Goal: Transaction & Acquisition: Purchase product/service

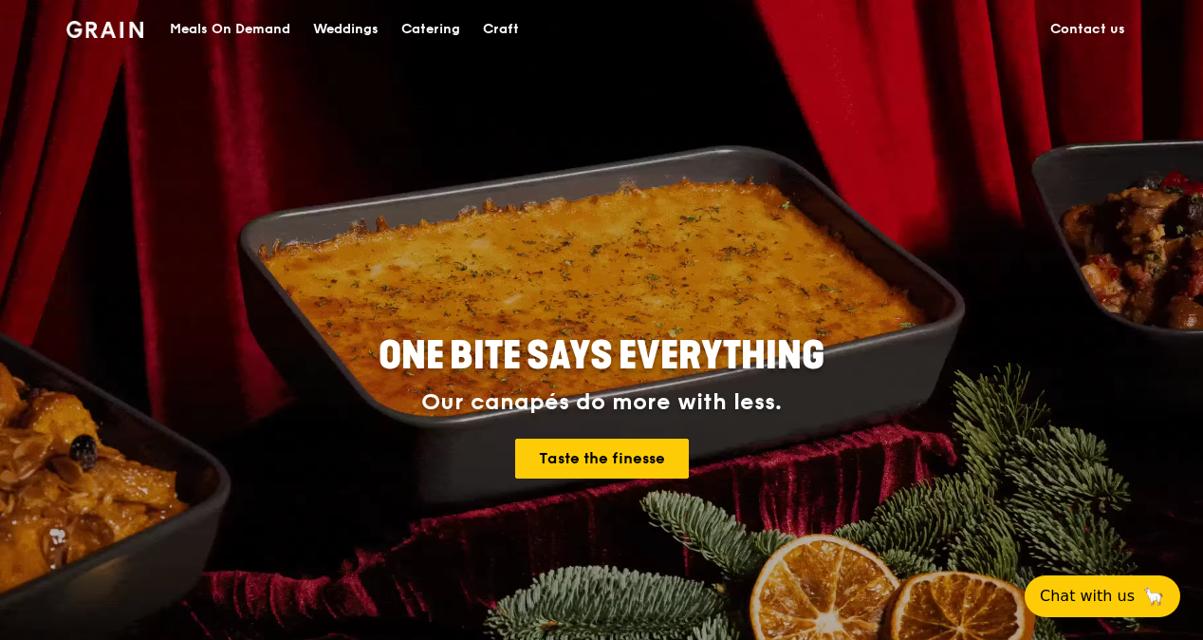
click at [222, 29] on div "Meals On Demand" at bounding box center [230, 29] width 121 height 57
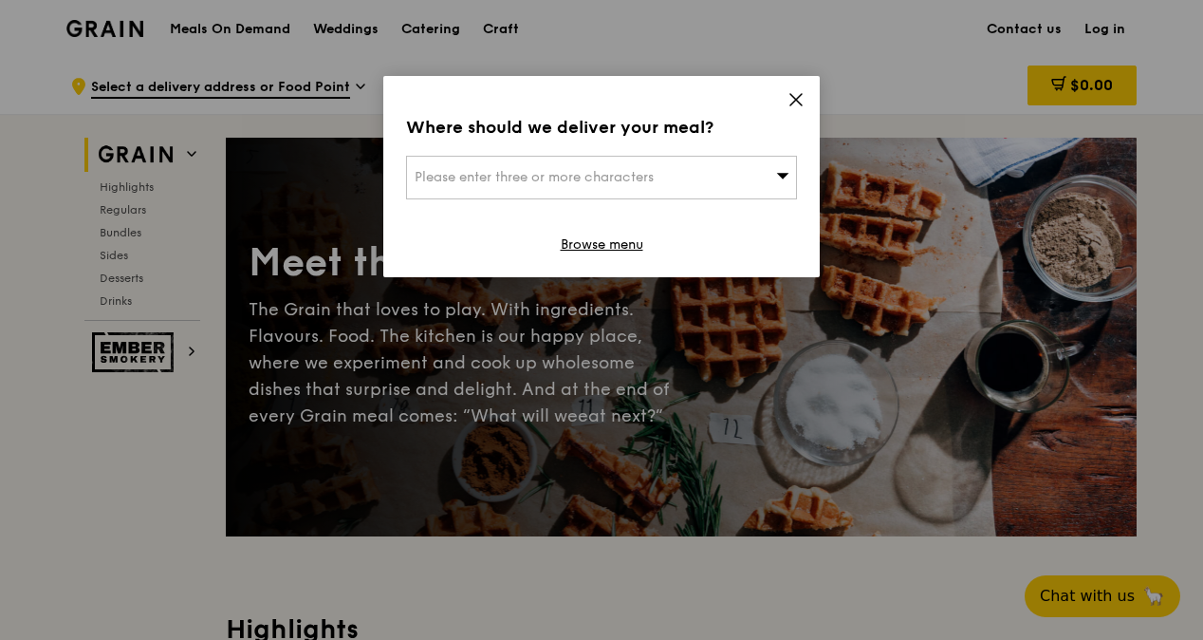
click at [663, 176] on div "Please enter three or more characters" at bounding box center [601, 178] width 391 height 44
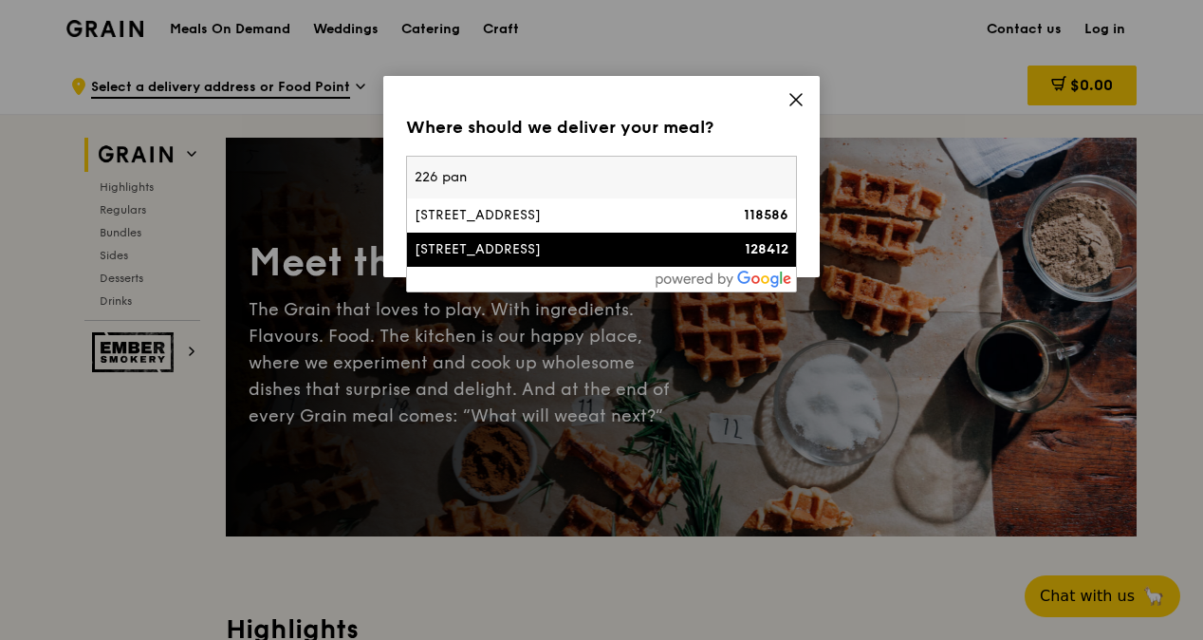
type input "226 pan"
click at [575, 240] on div "[STREET_ADDRESS]" at bounding box center [555, 249] width 281 height 19
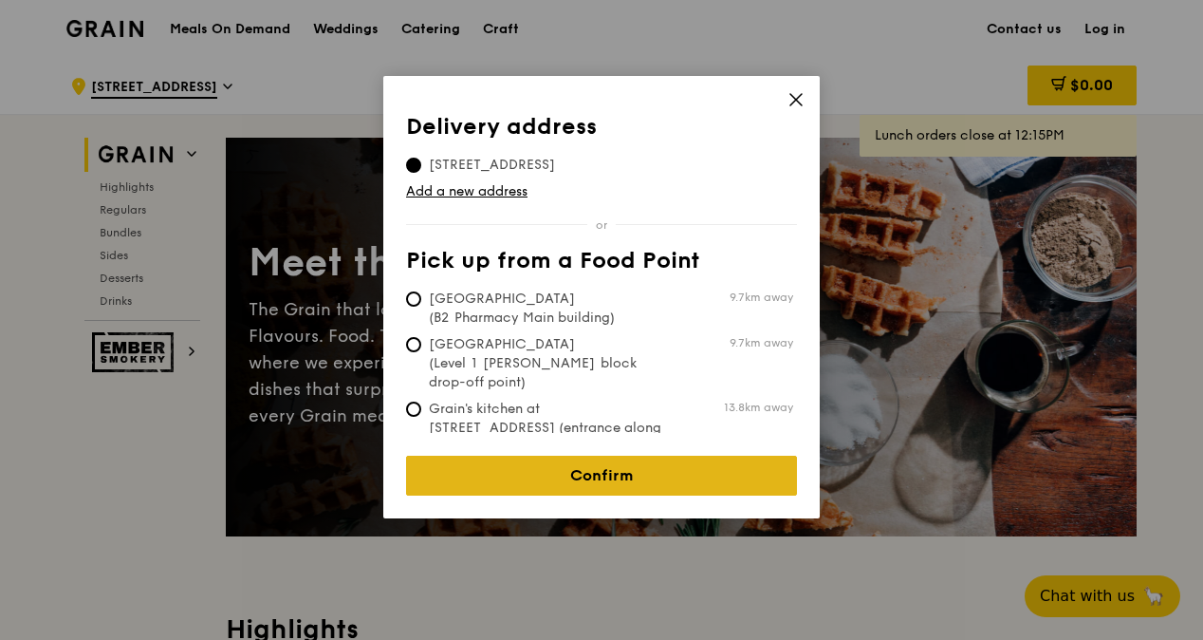
click at [584, 476] on link "Confirm" at bounding box center [601, 475] width 391 height 40
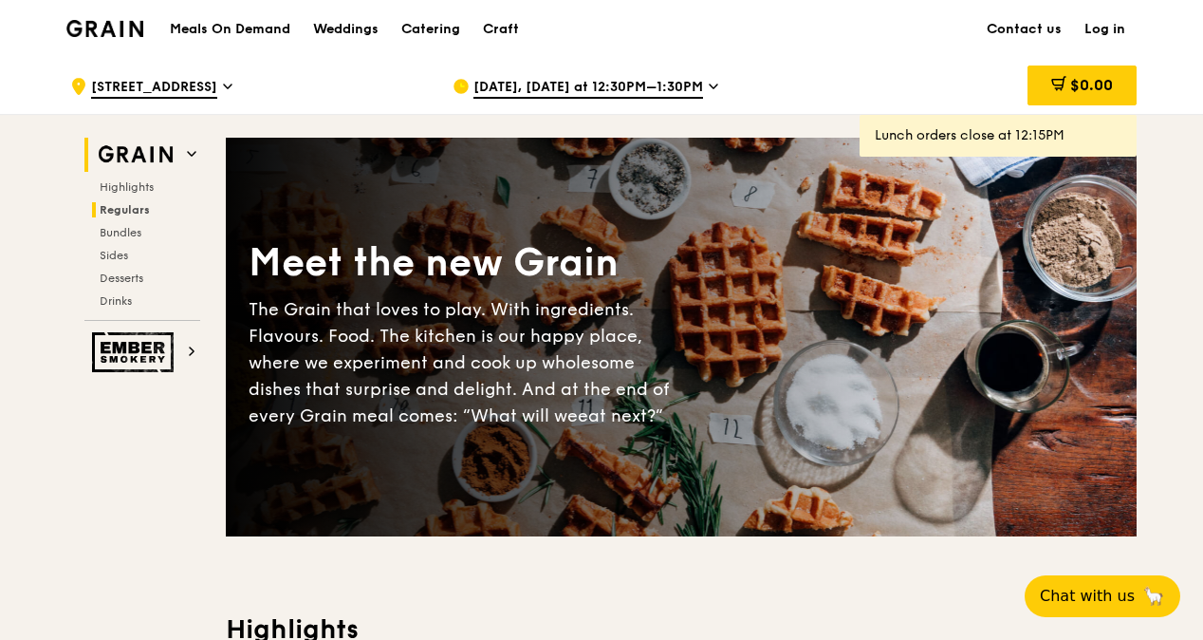
click at [139, 213] on span "Regulars" at bounding box center [125, 209] width 50 height 13
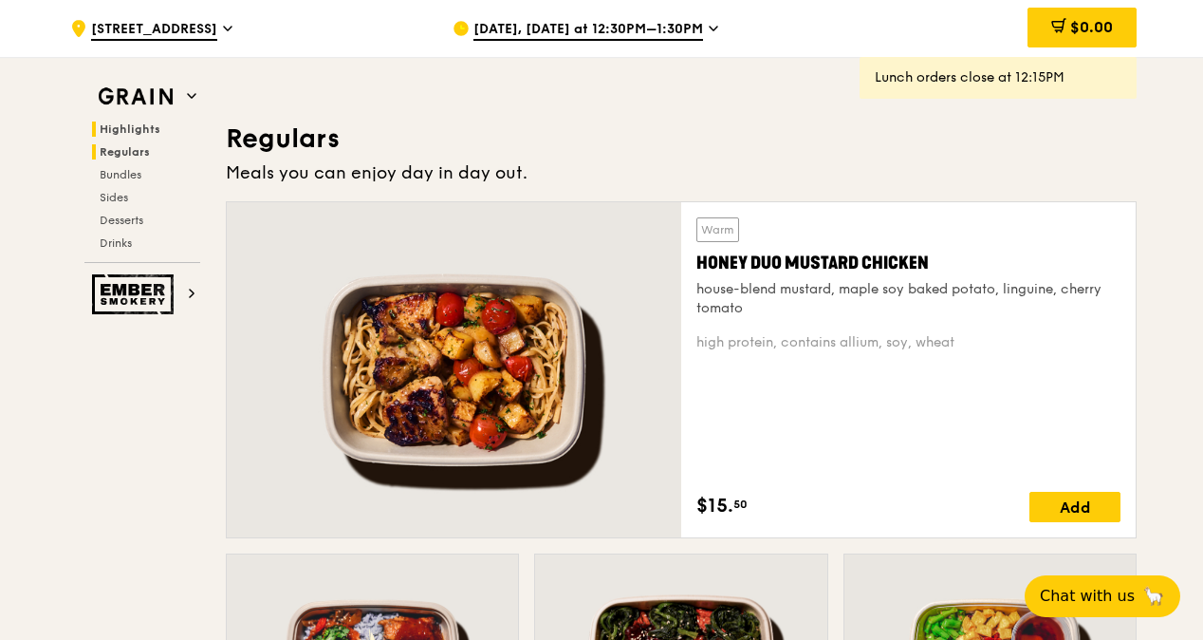
scroll to position [1247, 0]
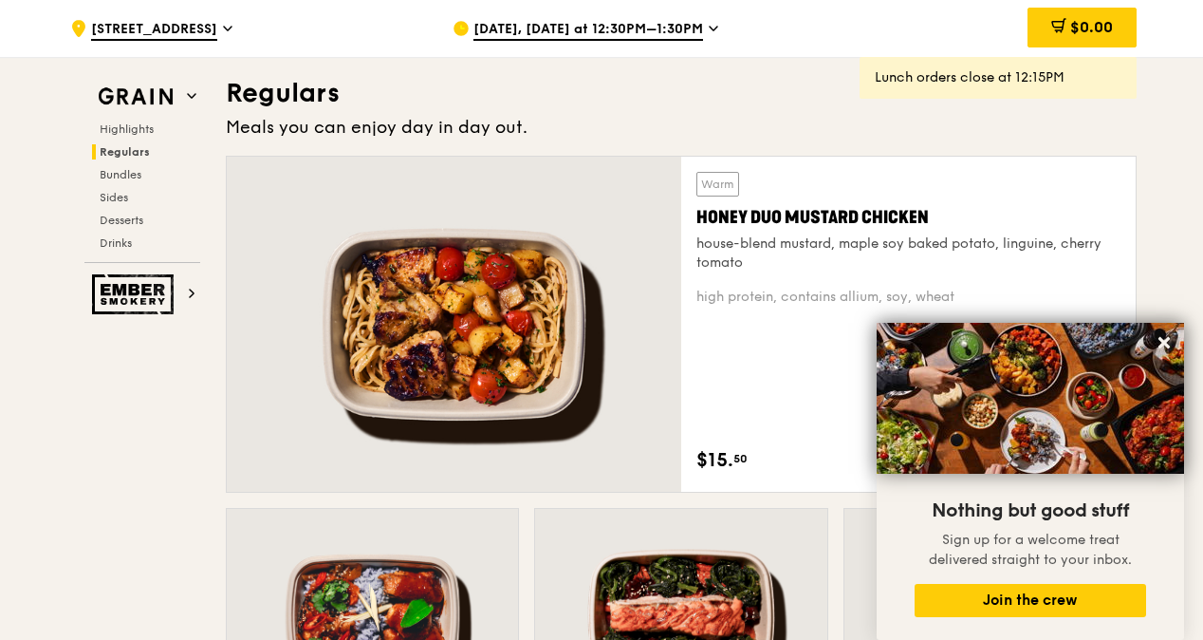
click at [528, 29] on span "[DATE], [DATE] at 12:30PM–1:30PM" at bounding box center [588, 30] width 230 height 21
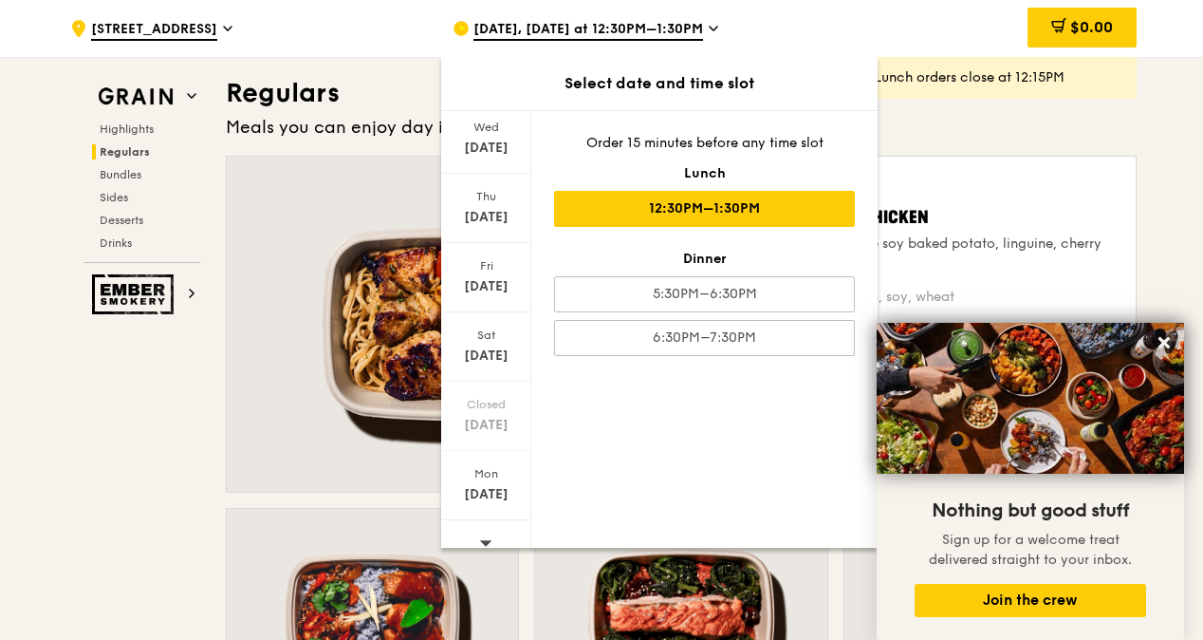
scroll to position [143, 0]
click at [491, 521] on icon at bounding box center [485, 524] width 13 height 14
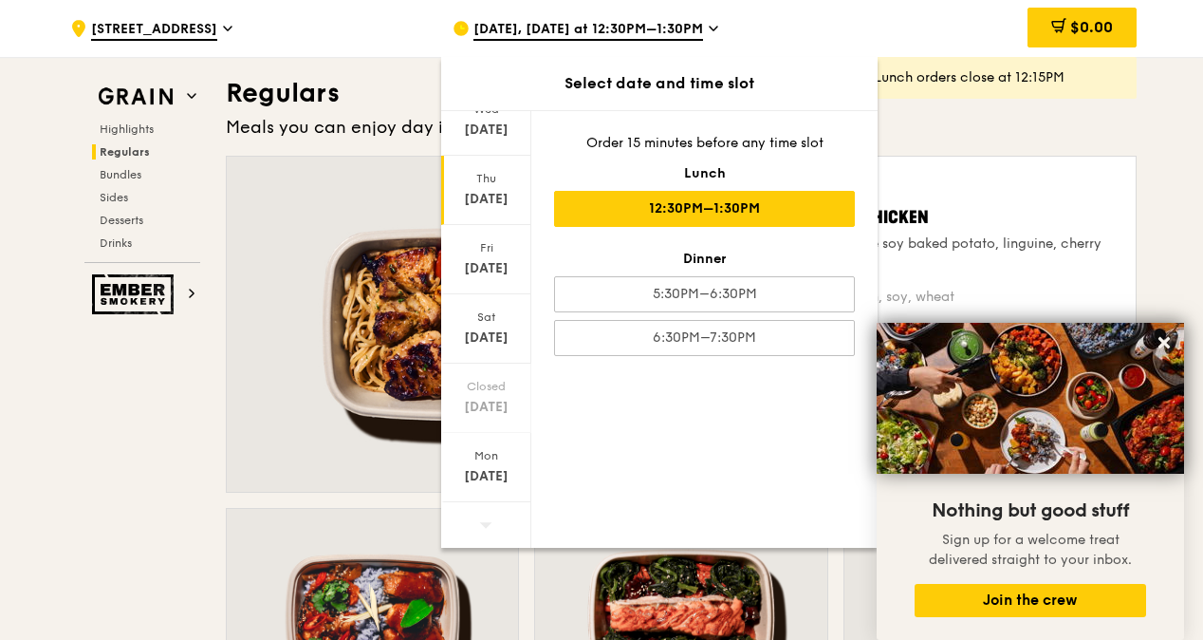
click at [508, 193] on div "[DATE]" at bounding box center [486, 199] width 84 height 19
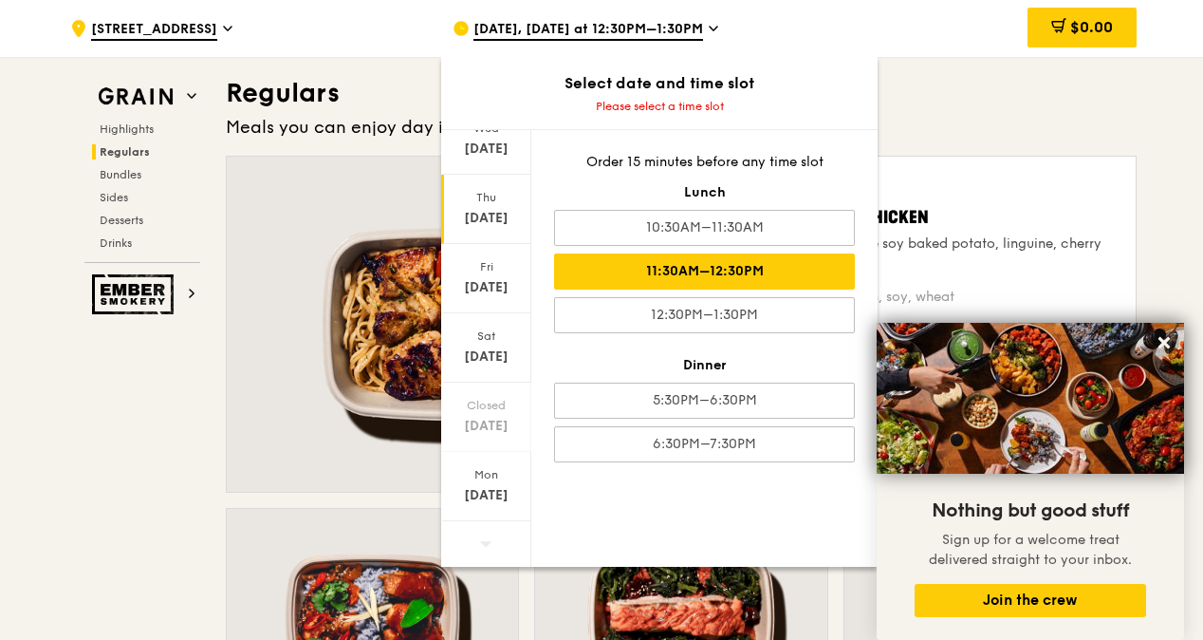
click at [726, 269] on div "11:30AM–12:30PM" at bounding box center [704, 271] width 301 height 36
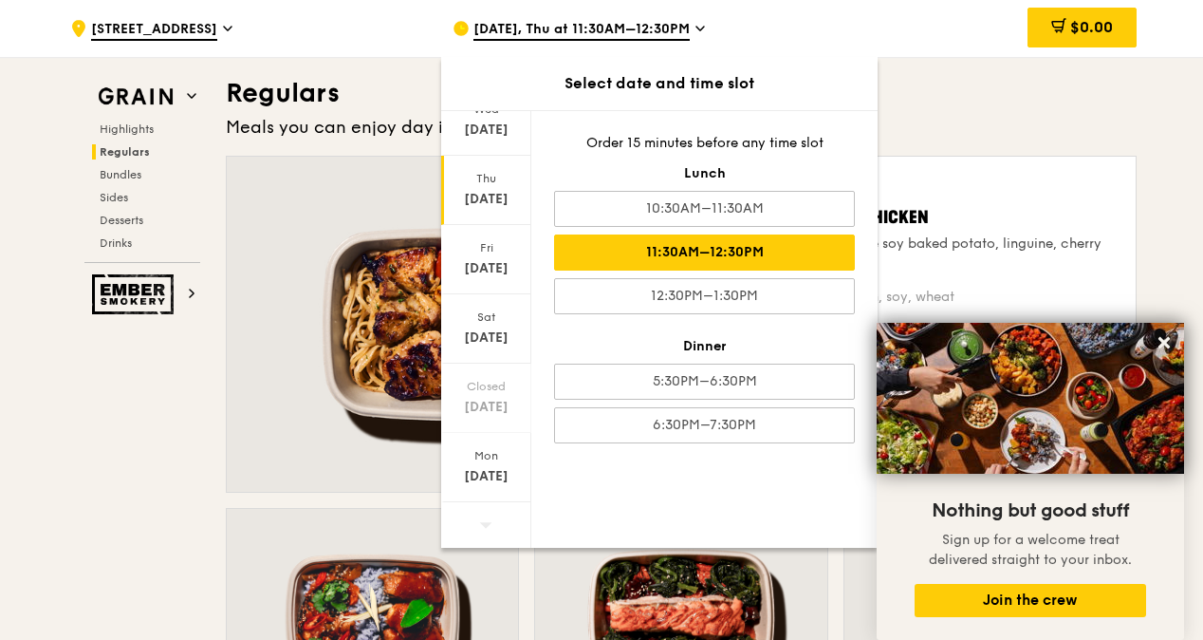
click at [962, 118] on div "Meals you can enjoy day in day out." at bounding box center [681, 127] width 911 height 27
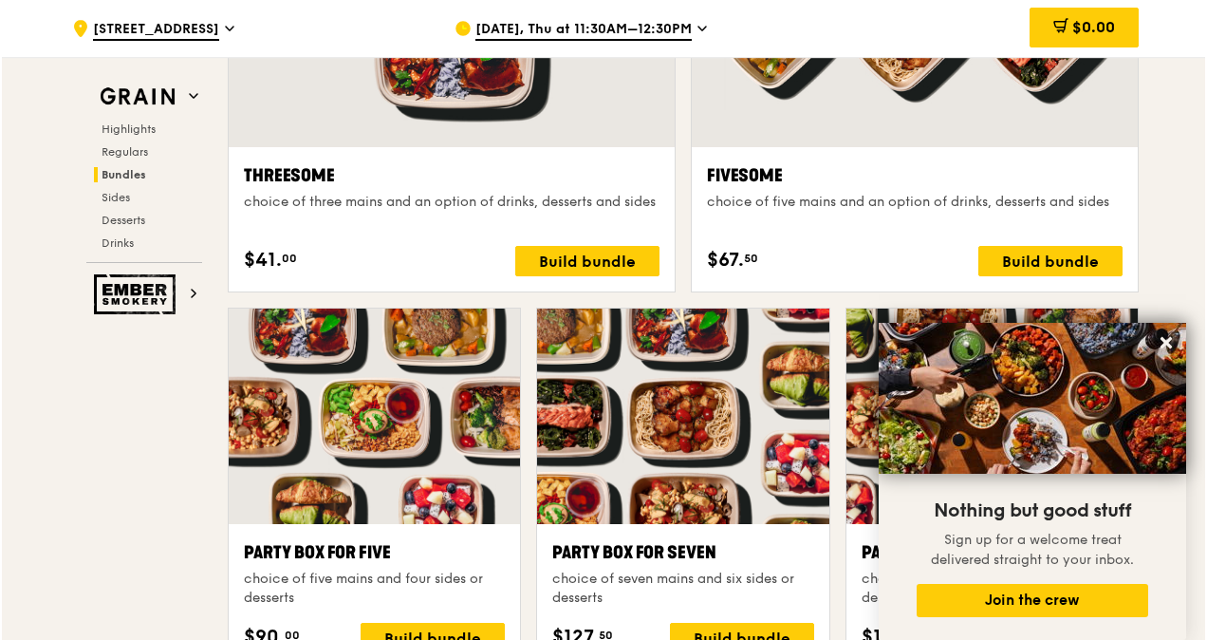
scroll to position [3619, 0]
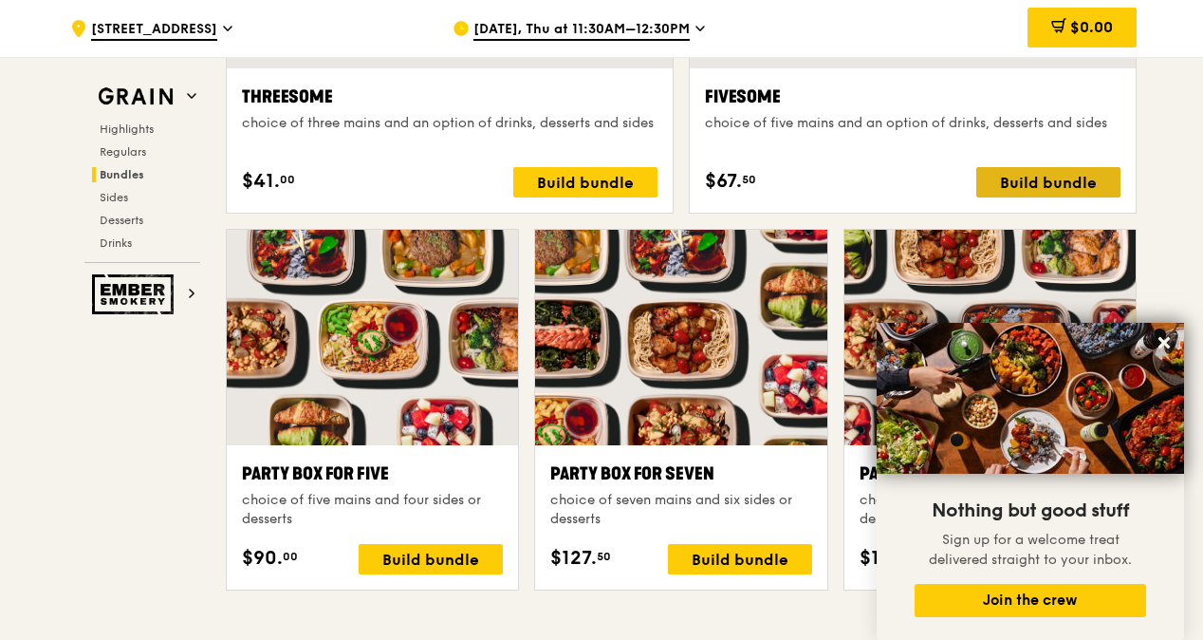
click at [1068, 179] on div "Build bundle" at bounding box center [1048, 182] width 144 height 30
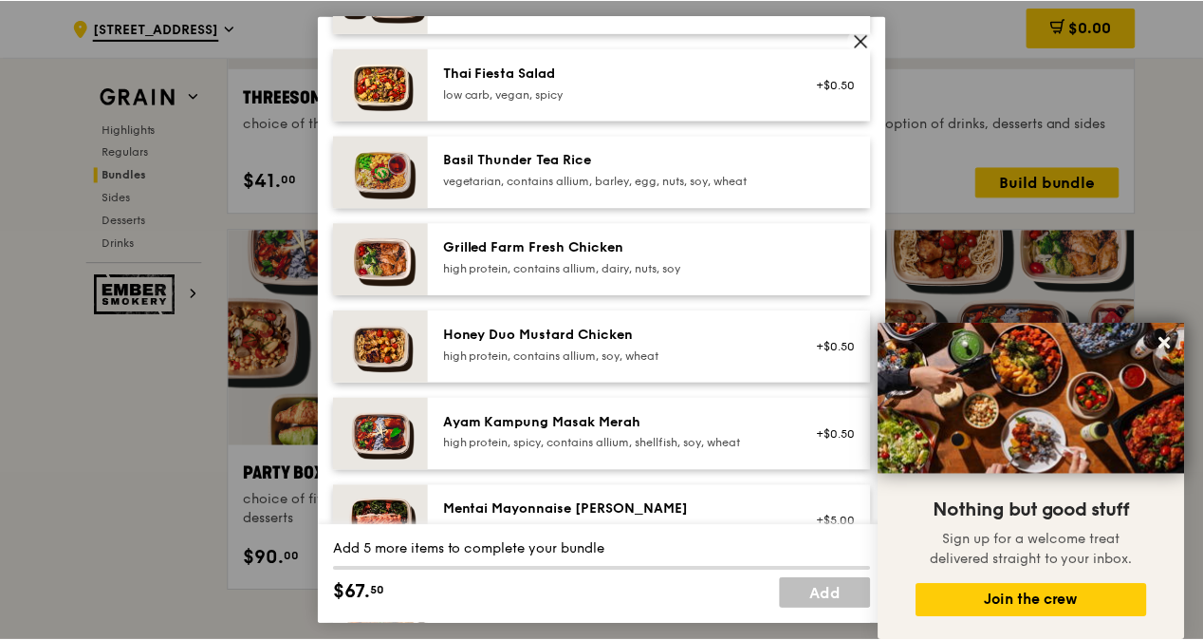
scroll to position [220, 0]
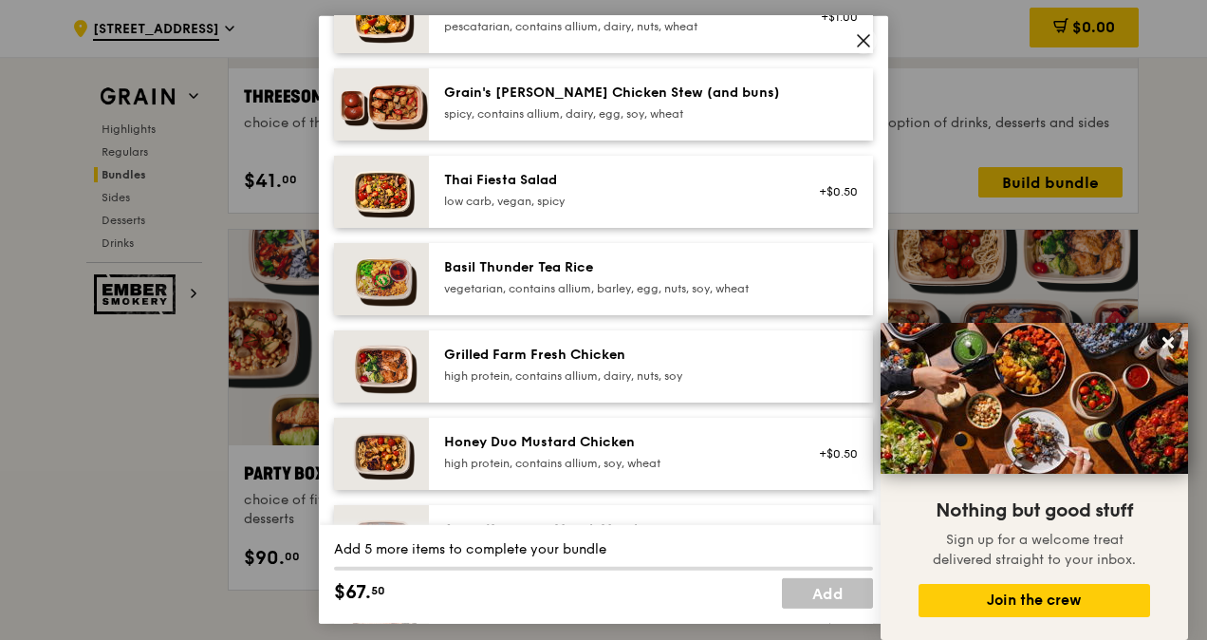
click at [859, 39] on icon at bounding box center [863, 40] width 17 height 17
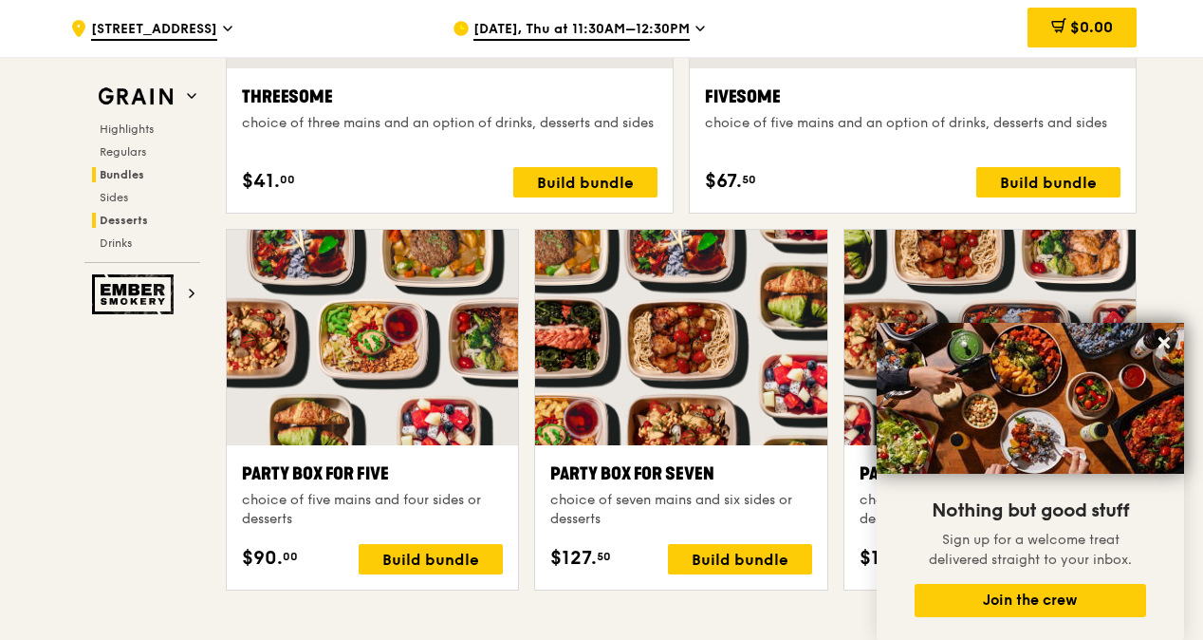
click at [110, 220] on span "Desserts" at bounding box center [124, 219] width 48 height 13
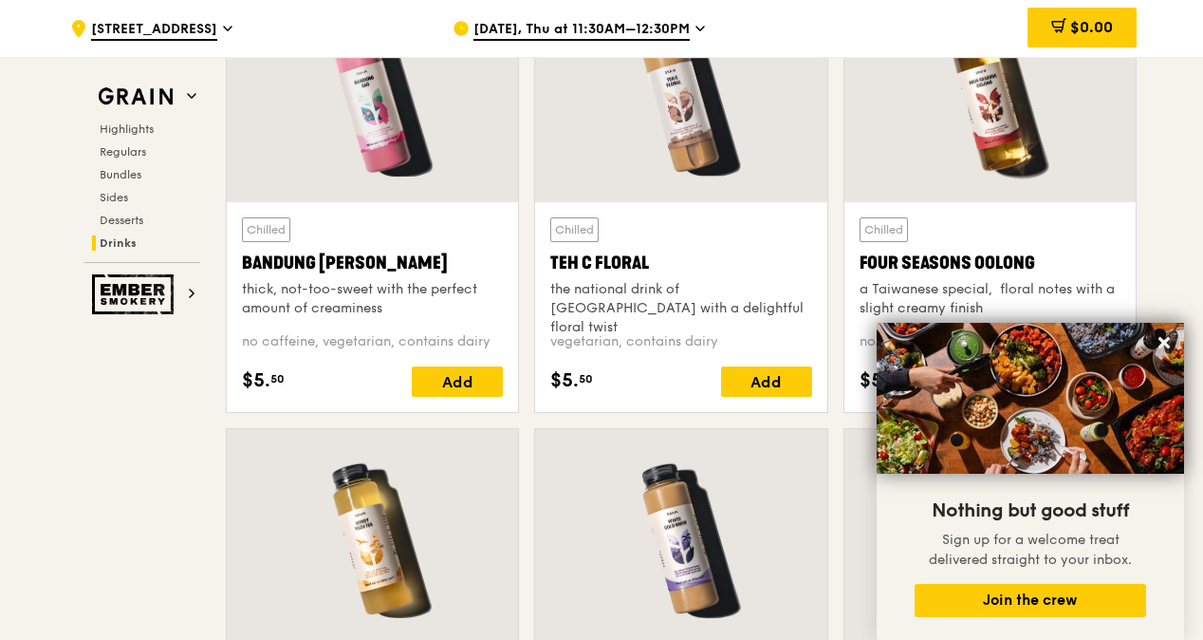
scroll to position [6254, 0]
